Goal: Book appointment/travel/reservation

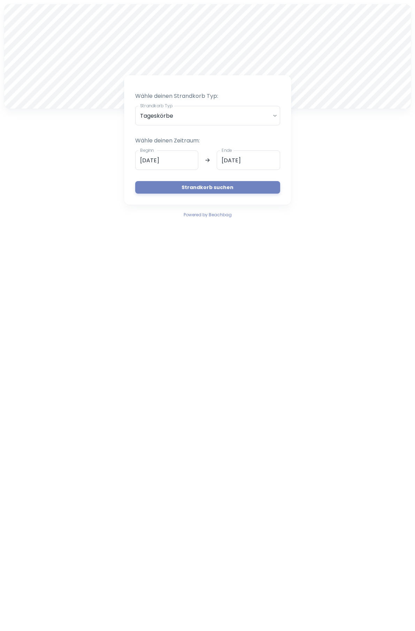
click at [176, 159] on input "[DATE]" at bounding box center [166, 161] width 63 height 20
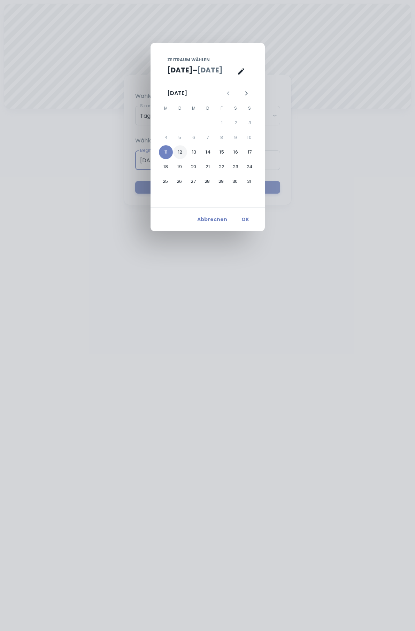
click at [178, 151] on button "12" at bounding box center [180, 152] width 14 height 14
type input "[DATE]"
click at [368, 166] on div "Zeitraum wählen [DATE] – Ende [DATE] M D M D F S S 1 2 3 4 5 6 7 8 9 10 11 12 1…" at bounding box center [207, 315] width 415 height 631
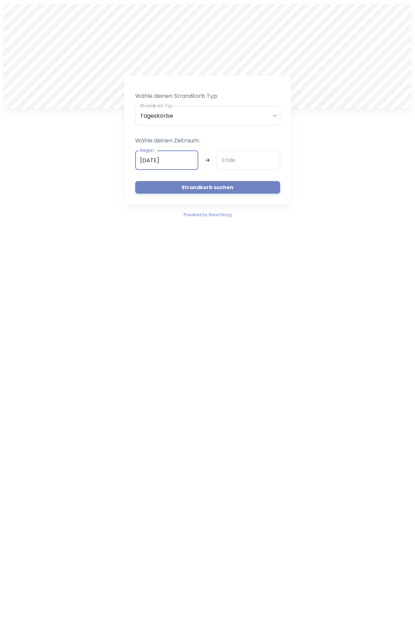
click at [231, 158] on div "Ende Ende" at bounding box center [248, 161] width 63 height 20
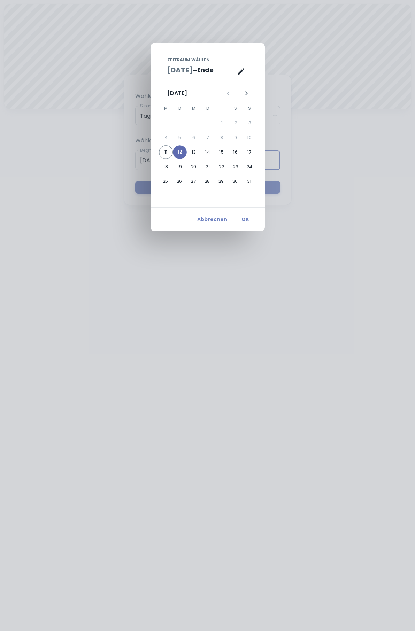
click at [179, 152] on button "12" at bounding box center [180, 152] width 14 height 14
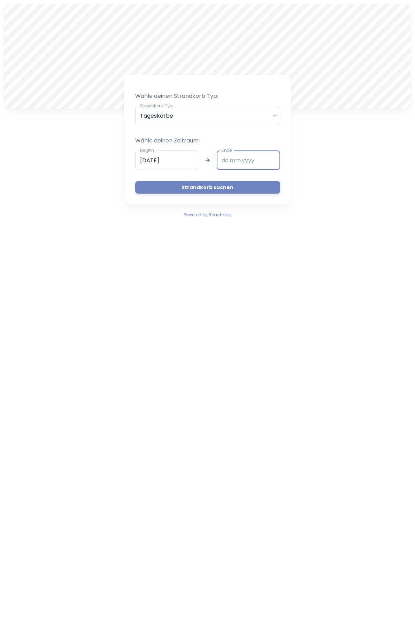
type input "[DATE]"
click at [211, 186] on button "Strandkorb suchen" at bounding box center [207, 187] width 145 height 13
click at [181, 157] on input "[DATE]" at bounding box center [166, 161] width 63 height 20
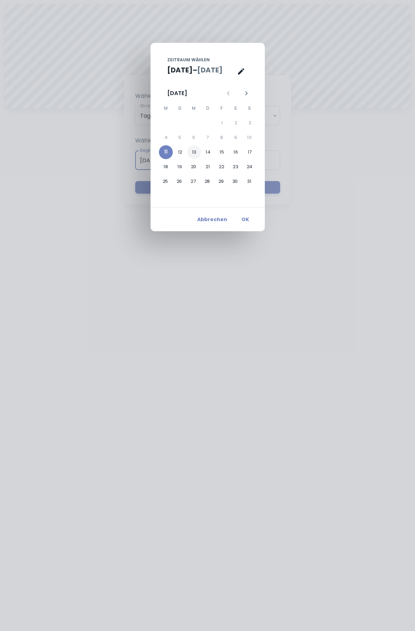
click at [195, 153] on button "13" at bounding box center [194, 152] width 14 height 14
type input "[DATE]"
click at [206, 153] on button "14" at bounding box center [208, 152] width 14 height 14
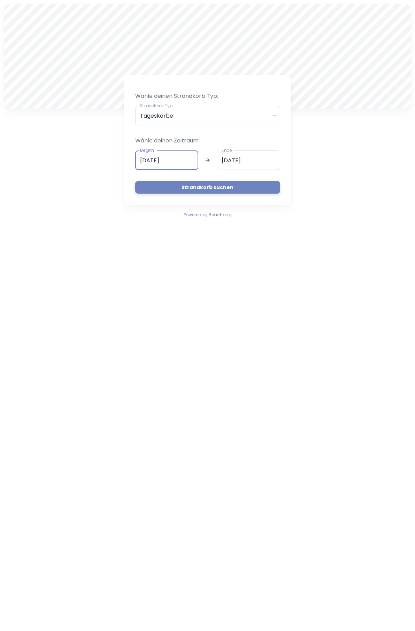
click at [212, 186] on button "Strandkorb suchen" at bounding box center [207, 187] width 145 height 13
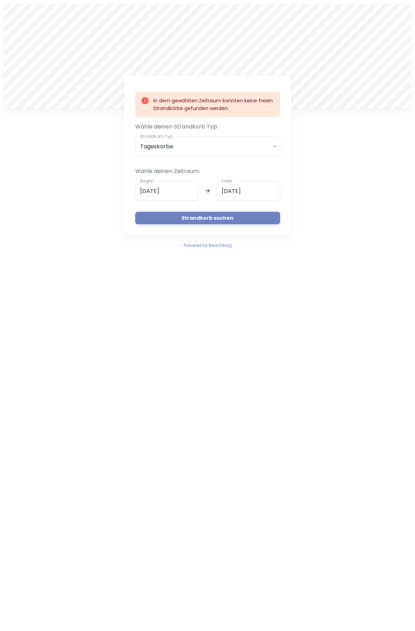
click at [239, 192] on input "[DATE]" at bounding box center [248, 191] width 63 height 20
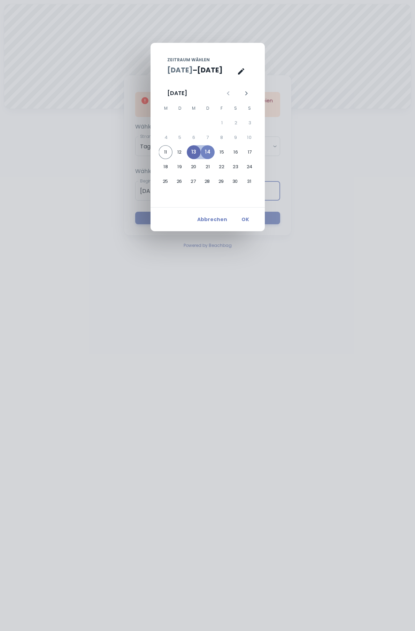
click at [195, 153] on button "13" at bounding box center [194, 152] width 14 height 14
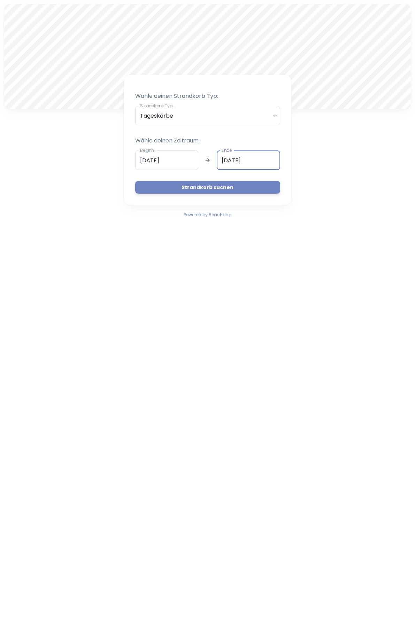
type input "[DATE]"
click at [209, 186] on button "Strandkorb suchen" at bounding box center [207, 187] width 145 height 13
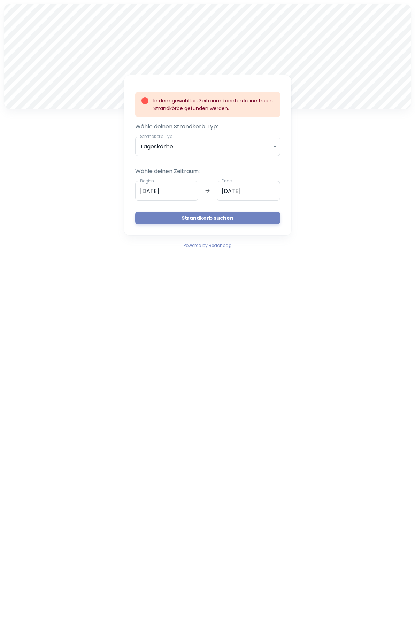
click at [274, 147] on body "A In dem gewählten Zeitraum konnten keine freien Strandkörbe gefunden werden. W…" at bounding box center [207, 315] width 415 height 631
click at [244, 168] on li "Tageskörbe" at bounding box center [207, 166] width 139 height 12
click at [175, 192] on input "[DATE]" at bounding box center [166, 191] width 63 height 20
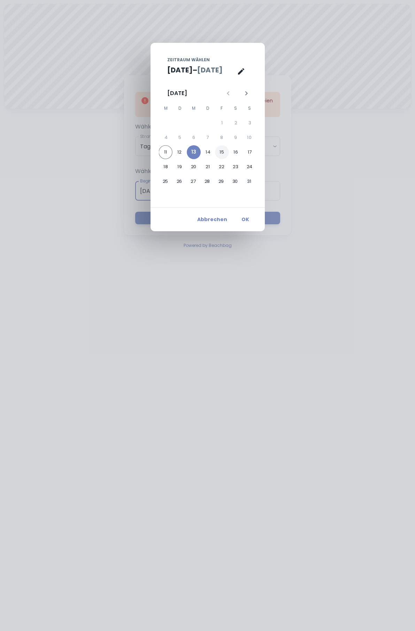
click at [221, 152] on button "15" at bounding box center [222, 152] width 14 height 14
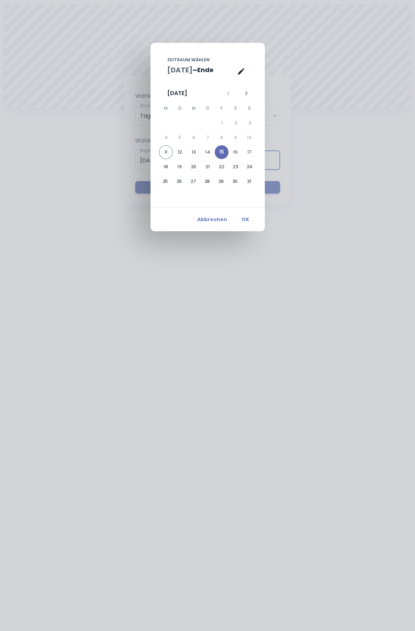
type input "[DATE]"
click at [219, 151] on button "15" at bounding box center [222, 152] width 14 height 14
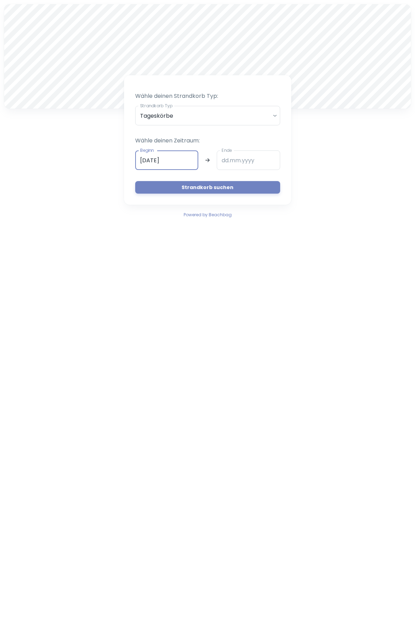
type input "[DATE]"
click at [214, 187] on button "Strandkorb suchen" at bounding box center [207, 187] width 145 height 13
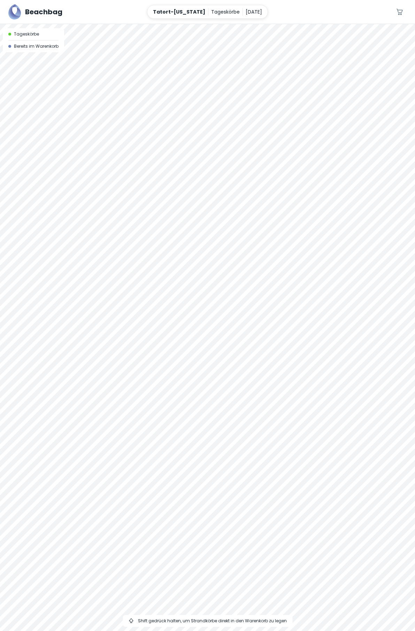
click at [255, 137] on div at bounding box center [207, 327] width 415 height 607
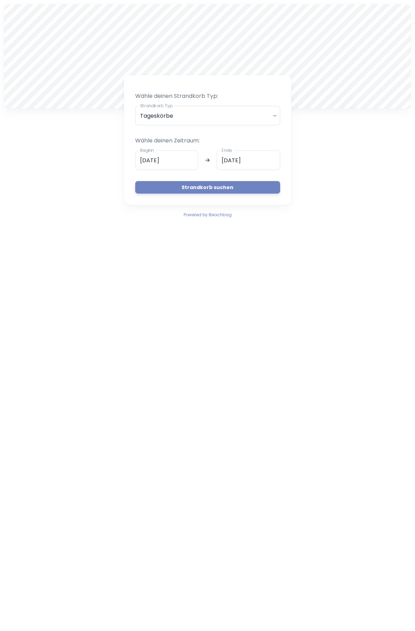
click at [242, 159] on input "[DATE]" at bounding box center [248, 161] width 63 height 20
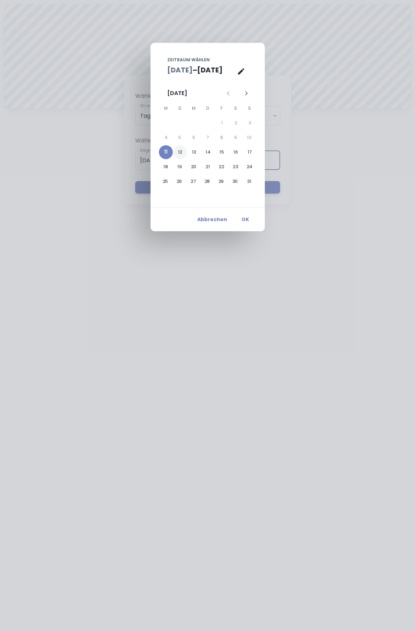
click at [178, 152] on button "12" at bounding box center [180, 152] width 14 height 14
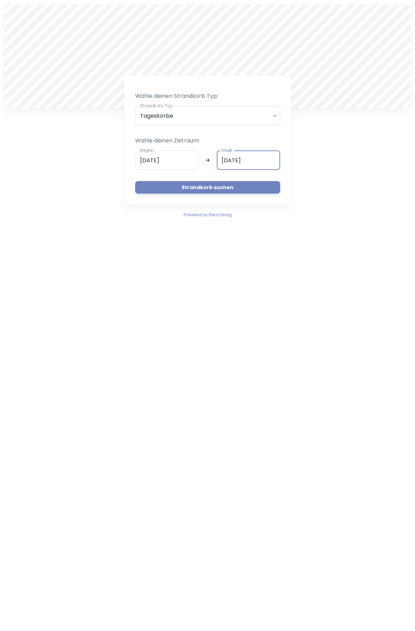
type input "[DATE]"
click at [219, 187] on button "Strandkorb suchen" at bounding box center [207, 187] width 145 height 13
click at [152, 161] on input "[DATE]" at bounding box center [166, 161] width 63 height 20
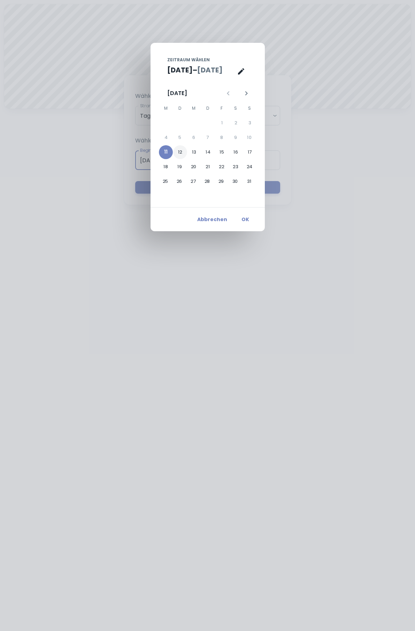
click at [179, 152] on button "12" at bounding box center [180, 152] width 14 height 14
type input "[DATE]"
click at [180, 151] on button "12" at bounding box center [180, 152] width 14 height 14
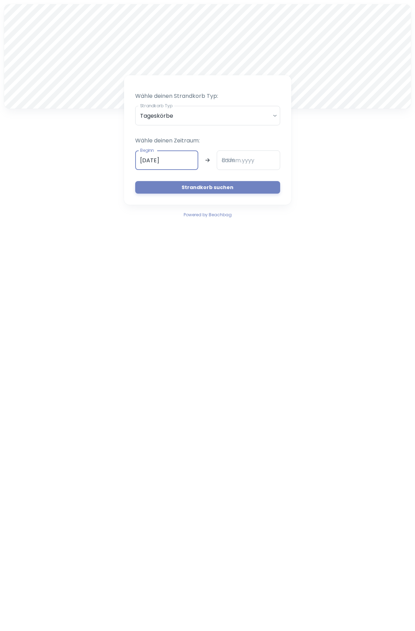
type input "[DATE]"
click at [214, 187] on button "Strandkorb suchen" at bounding box center [207, 187] width 145 height 13
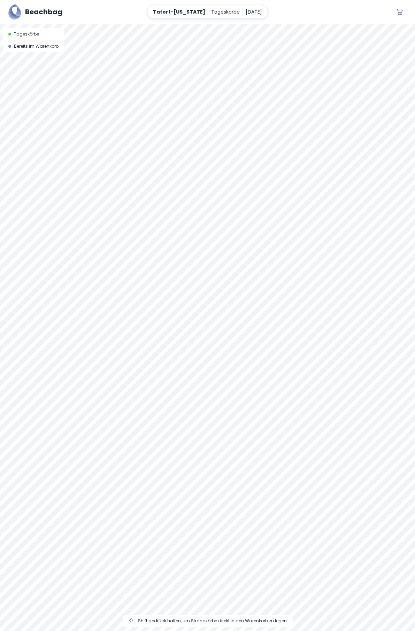
click at [246, 12] on p "[DATE]" at bounding box center [254, 12] width 16 height 8
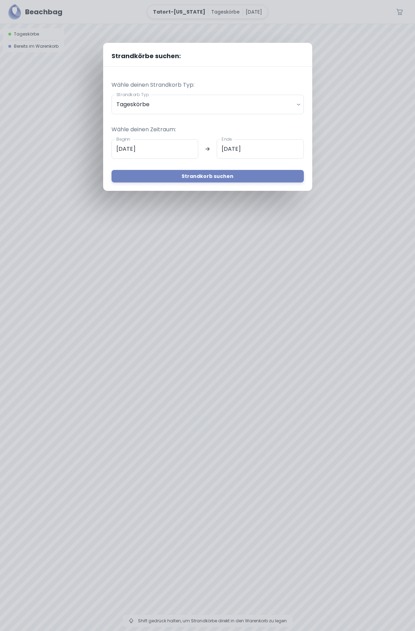
click at [157, 148] on input "[DATE]" at bounding box center [155, 149] width 87 height 20
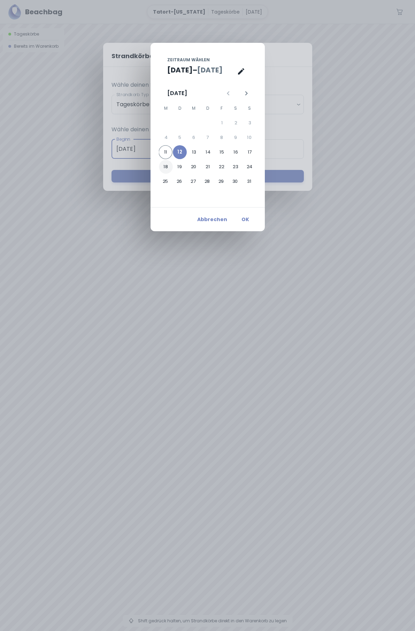
click at [163, 168] on button "18" at bounding box center [166, 167] width 14 height 14
type input "[DATE]"
click at [163, 168] on button "18" at bounding box center [166, 167] width 14 height 14
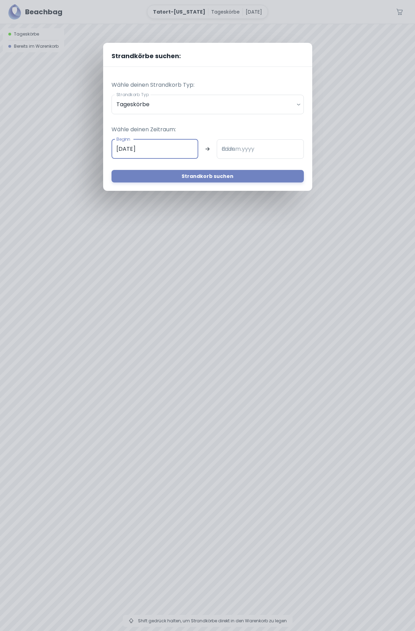
type input "[DATE]"
click at [215, 174] on button "Strandkorb suchen" at bounding box center [208, 176] width 192 height 13
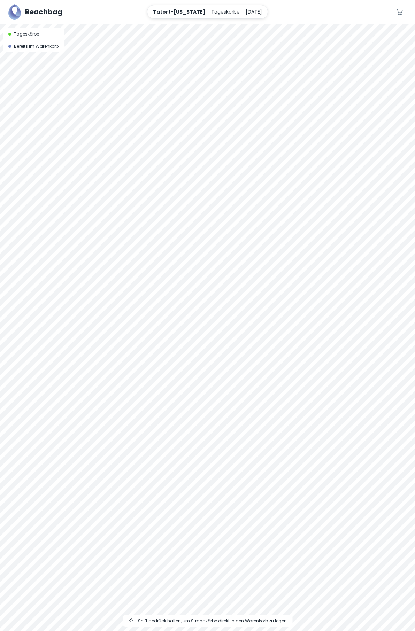
click at [246, 12] on p "[DATE]" at bounding box center [254, 12] width 16 height 8
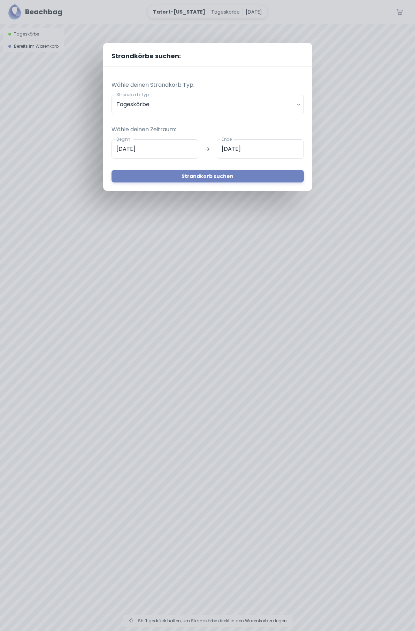
click at [168, 150] on input "[DATE]" at bounding box center [155, 149] width 87 height 20
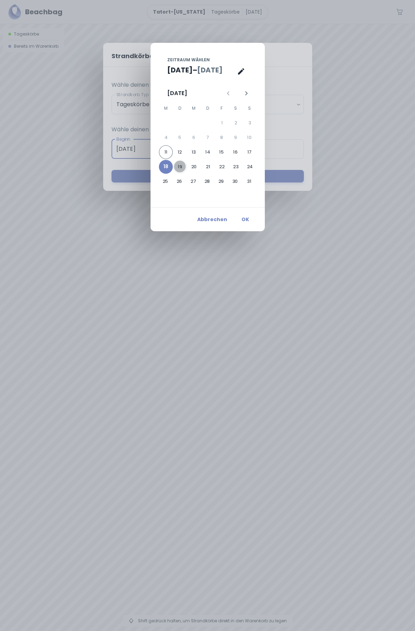
click at [181, 167] on button "19" at bounding box center [180, 167] width 14 height 14
type input "[DATE]"
click at [180, 168] on button "19" at bounding box center [180, 167] width 14 height 14
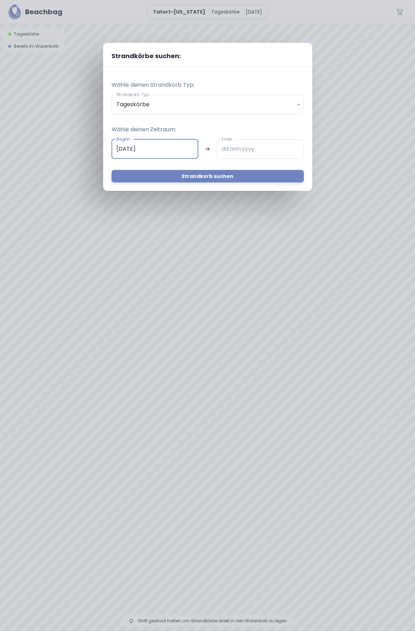
type input "[DATE]"
click at [219, 175] on button "Strandkorb suchen" at bounding box center [208, 176] width 192 height 13
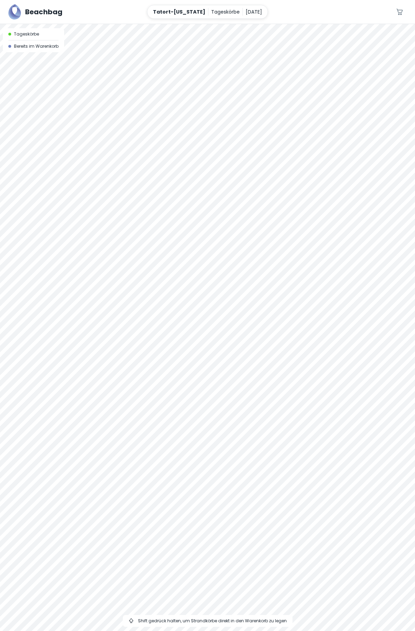
click at [246, 10] on p "[DATE]" at bounding box center [254, 12] width 16 height 8
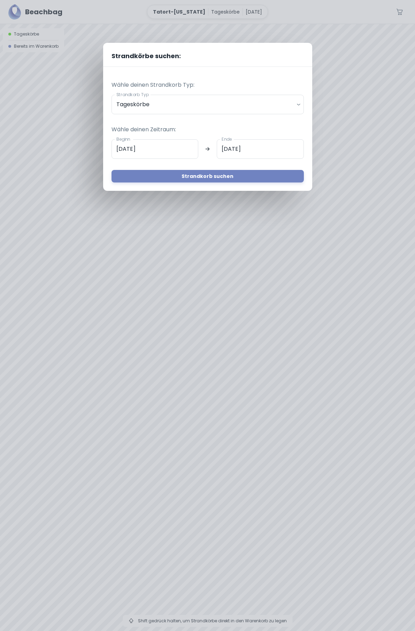
click at [166, 147] on input "[DATE]" at bounding box center [155, 149] width 87 height 20
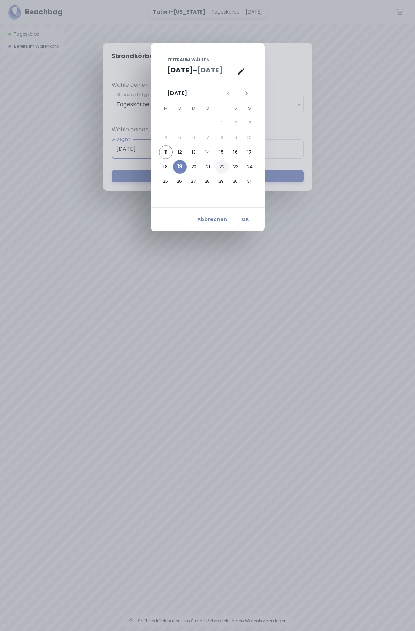
click at [219, 167] on button "22" at bounding box center [222, 167] width 14 height 14
type input "[DATE]"
click at [223, 166] on button "22" at bounding box center [222, 167] width 14 height 14
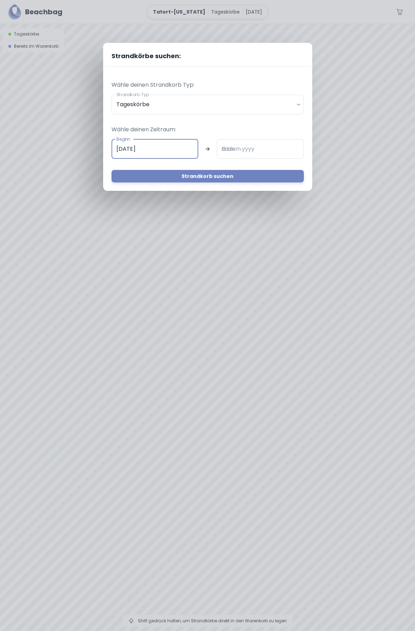
type input "[DATE]"
click at [216, 176] on button "Strandkorb suchen" at bounding box center [208, 176] width 192 height 13
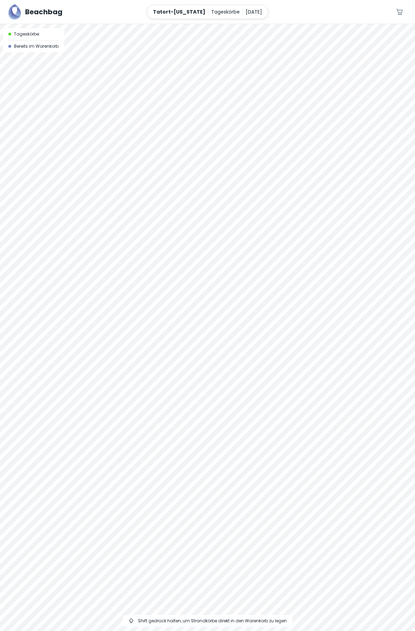
click at [246, 12] on p "[DATE]" at bounding box center [254, 12] width 16 height 8
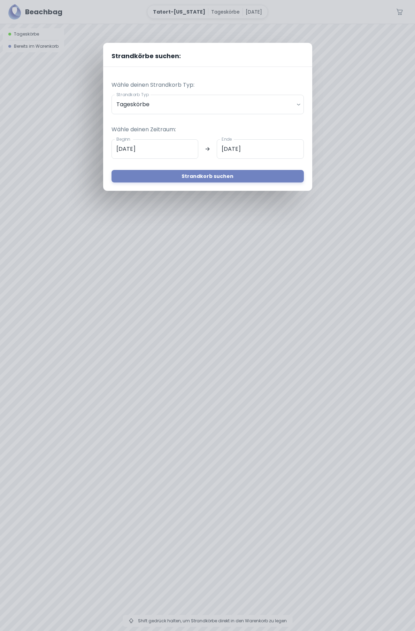
click at [143, 146] on input "[DATE]" at bounding box center [155, 149] width 87 height 20
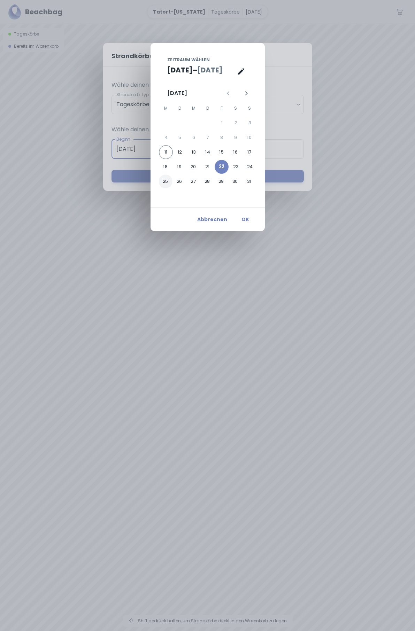
click at [161, 182] on button "25" at bounding box center [166, 182] width 14 height 14
type input "[DATE]"
click at [164, 182] on button "25" at bounding box center [166, 182] width 14 height 14
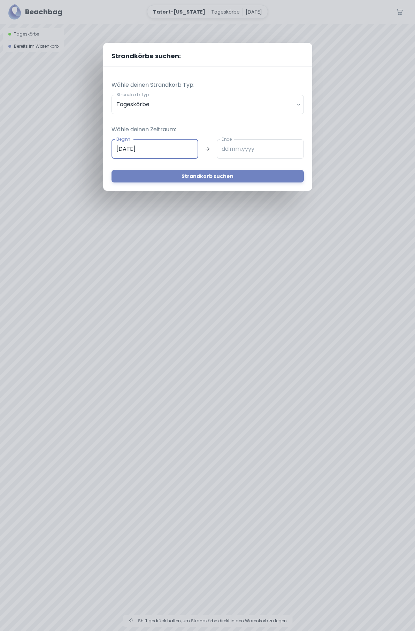
type input "[DATE]"
click at [209, 178] on button "Strandkorb suchen" at bounding box center [208, 176] width 192 height 13
